Goal: Information Seeking & Learning: Learn about a topic

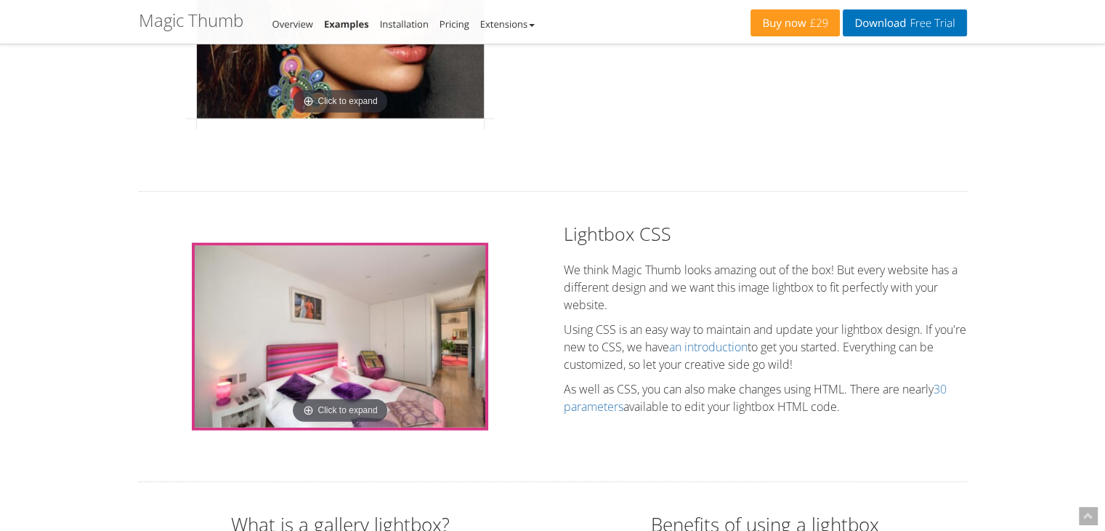
scroll to position [3707, 0]
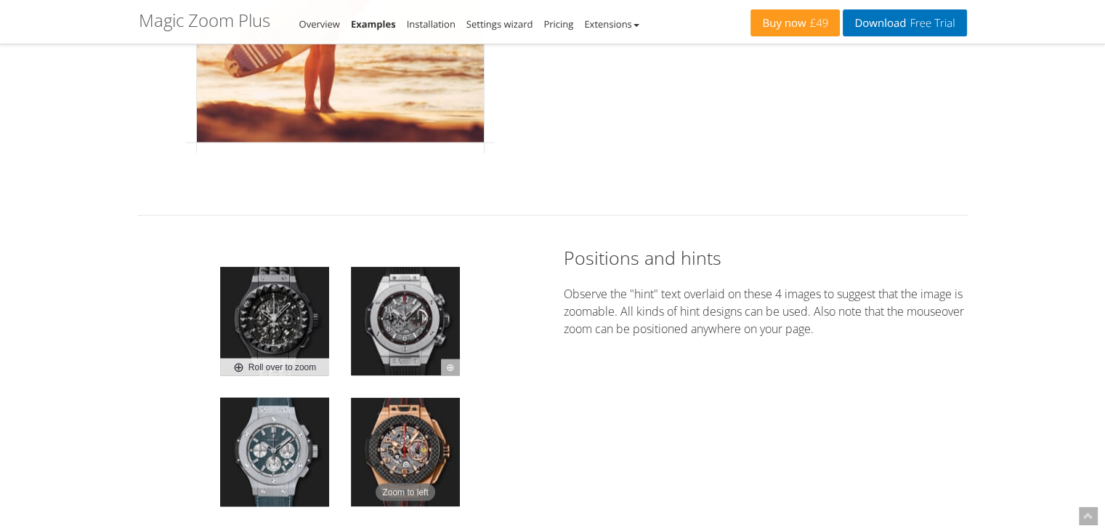
scroll to position [2835, 0]
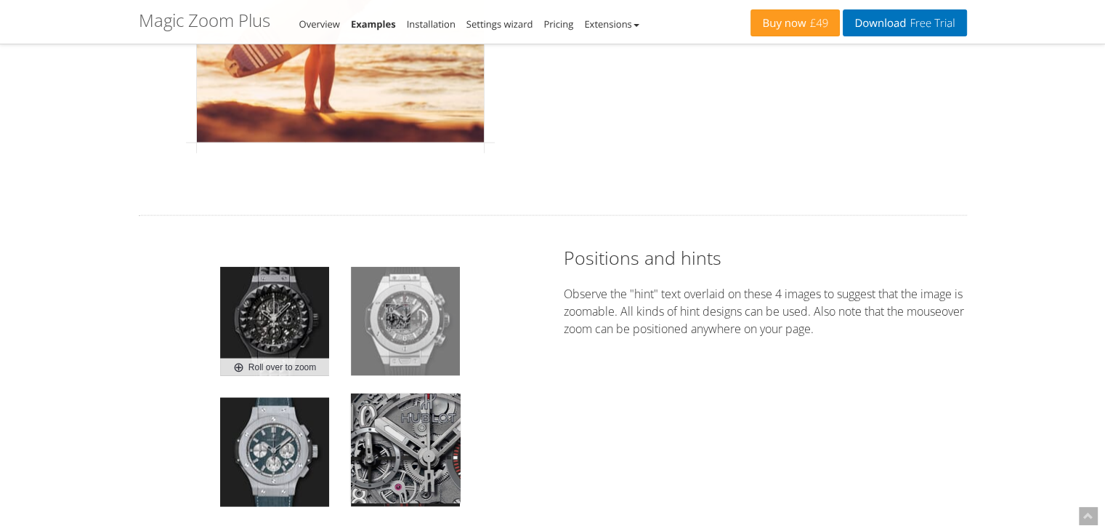
click at [398, 313] on img at bounding box center [405, 321] width 109 height 109
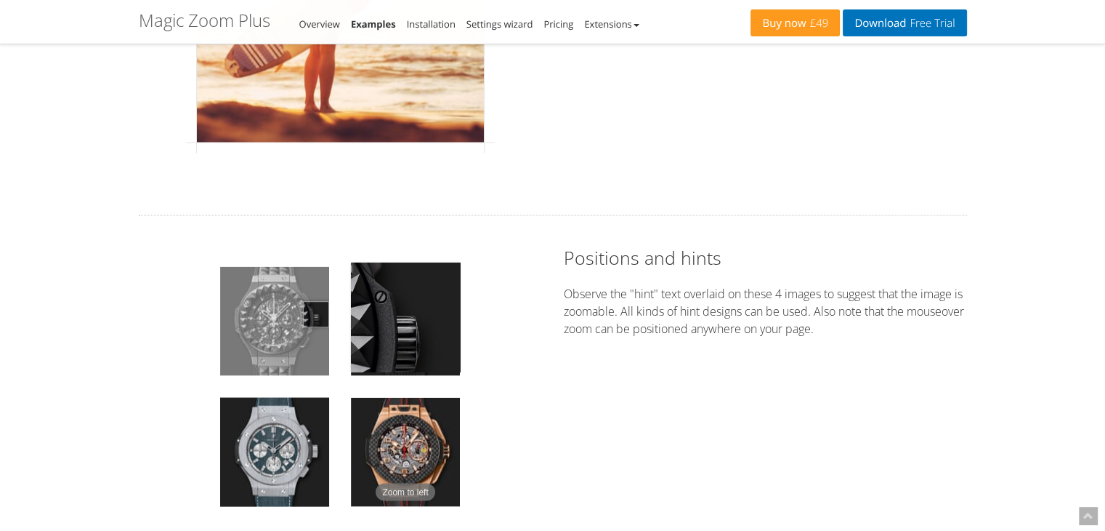
click at [320, 311] on img at bounding box center [274, 321] width 109 height 109
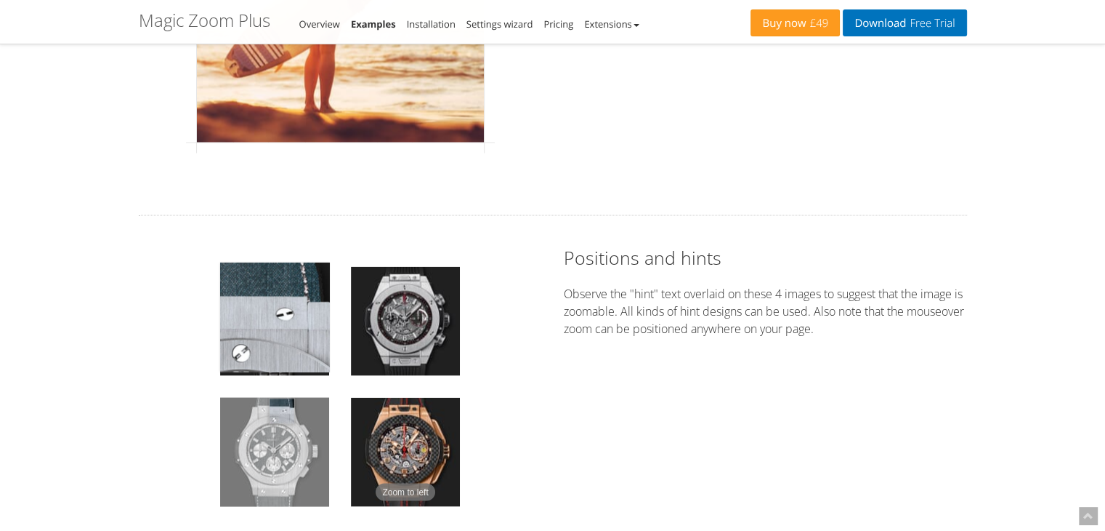
click at [282, 408] on img at bounding box center [274, 452] width 109 height 109
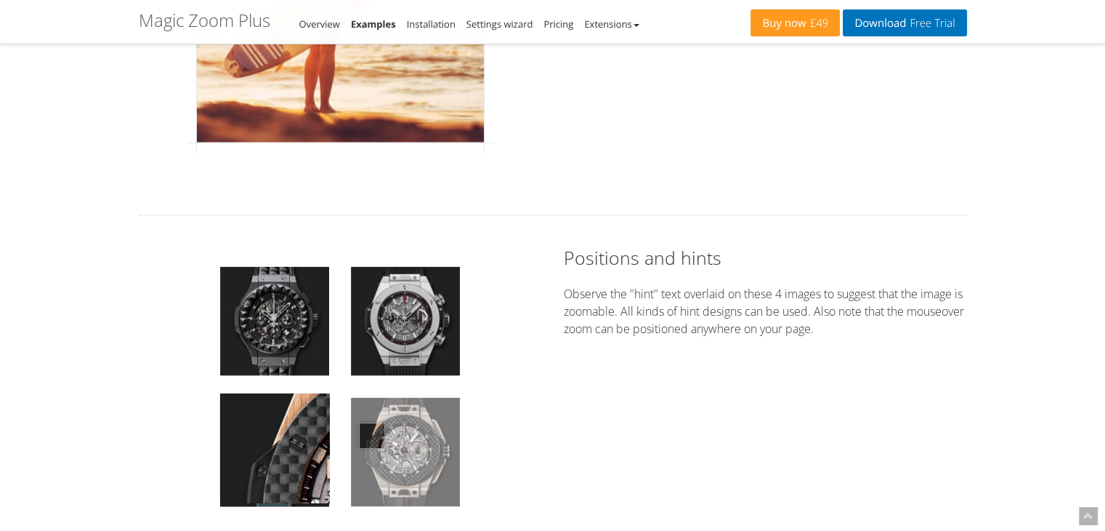
click at [372, 432] on img at bounding box center [405, 452] width 109 height 109
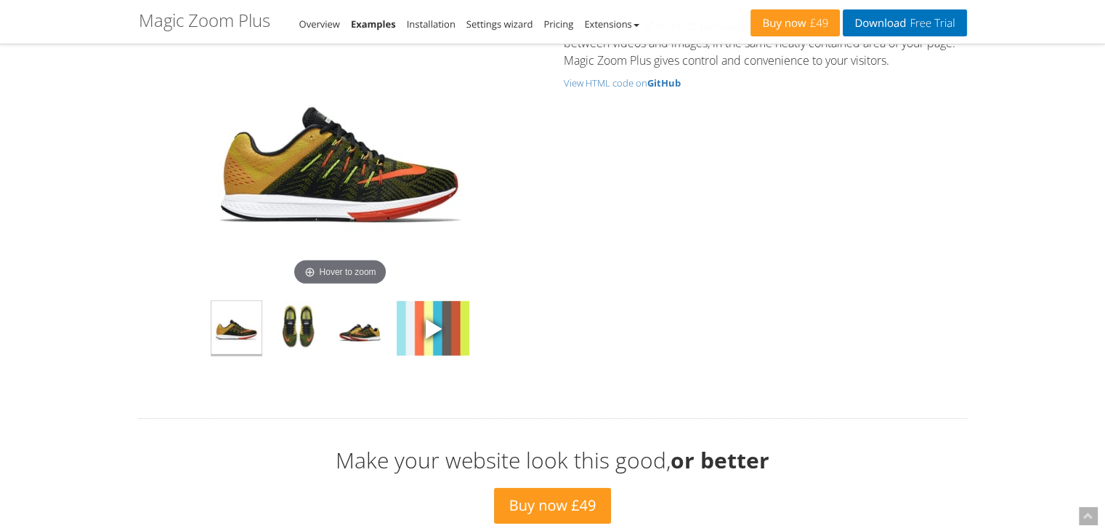
scroll to position [4434, 0]
